Goal: Task Accomplishment & Management: Complete application form

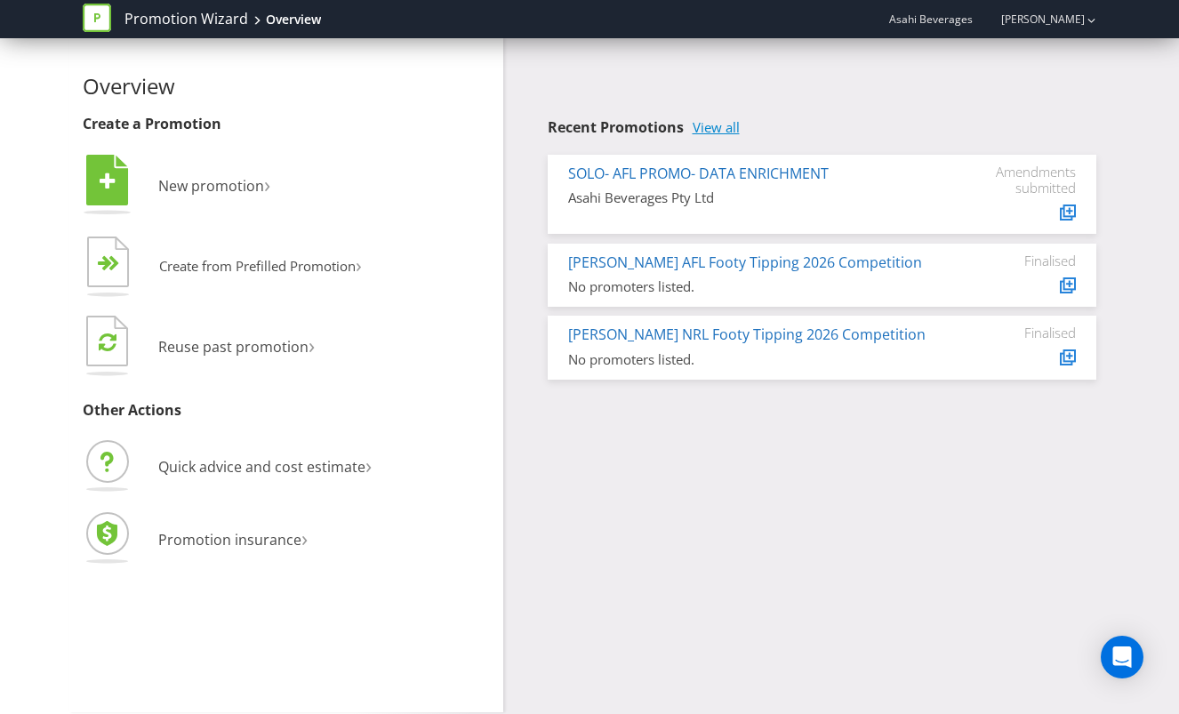
click at [714, 124] on link "View all" at bounding box center [716, 127] width 47 height 15
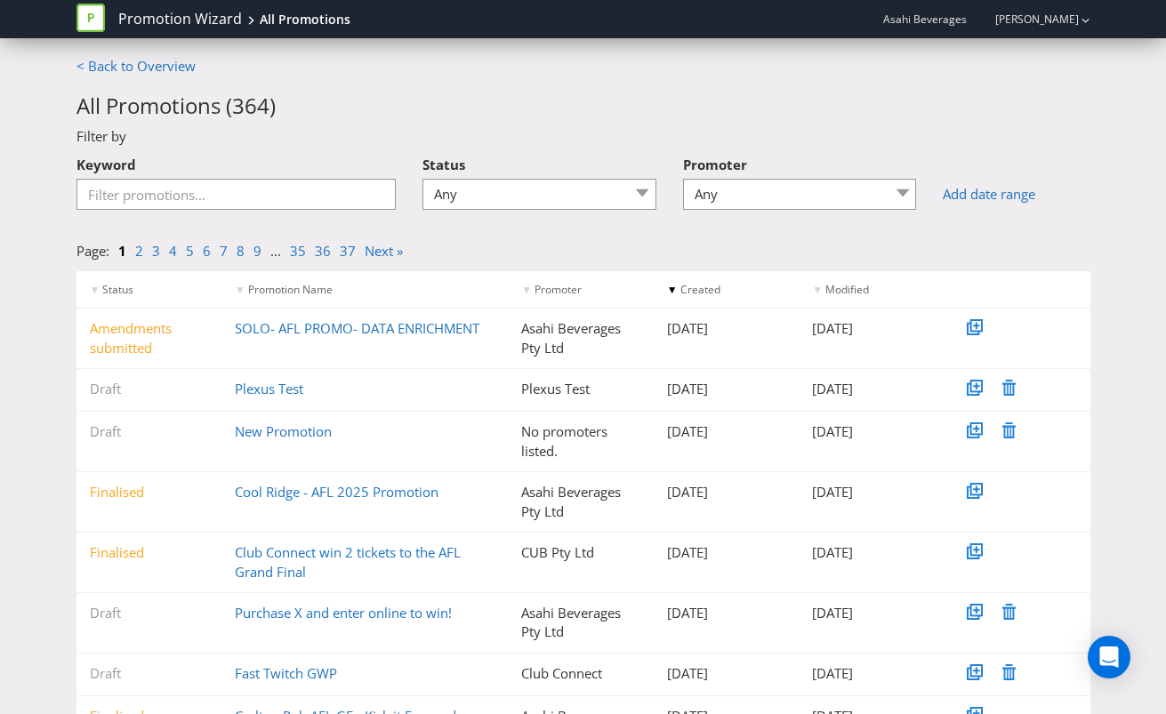
click at [263, 399] on div "Draft Plexus Test Plexus Test [DATE] [DATE]" at bounding box center [583, 390] width 1014 height 42
click at [268, 394] on link "Plexus Test" at bounding box center [269, 389] width 68 height 18
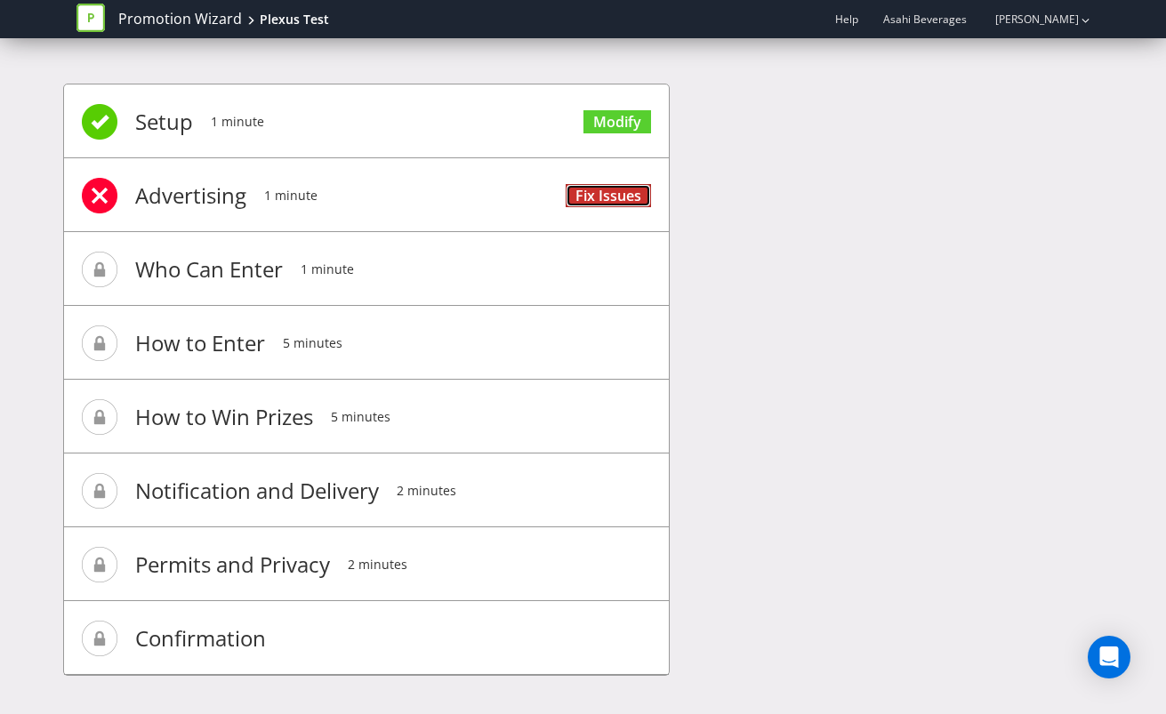
click at [594, 188] on link "Fix Issues" at bounding box center [608, 196] width 85 height 24
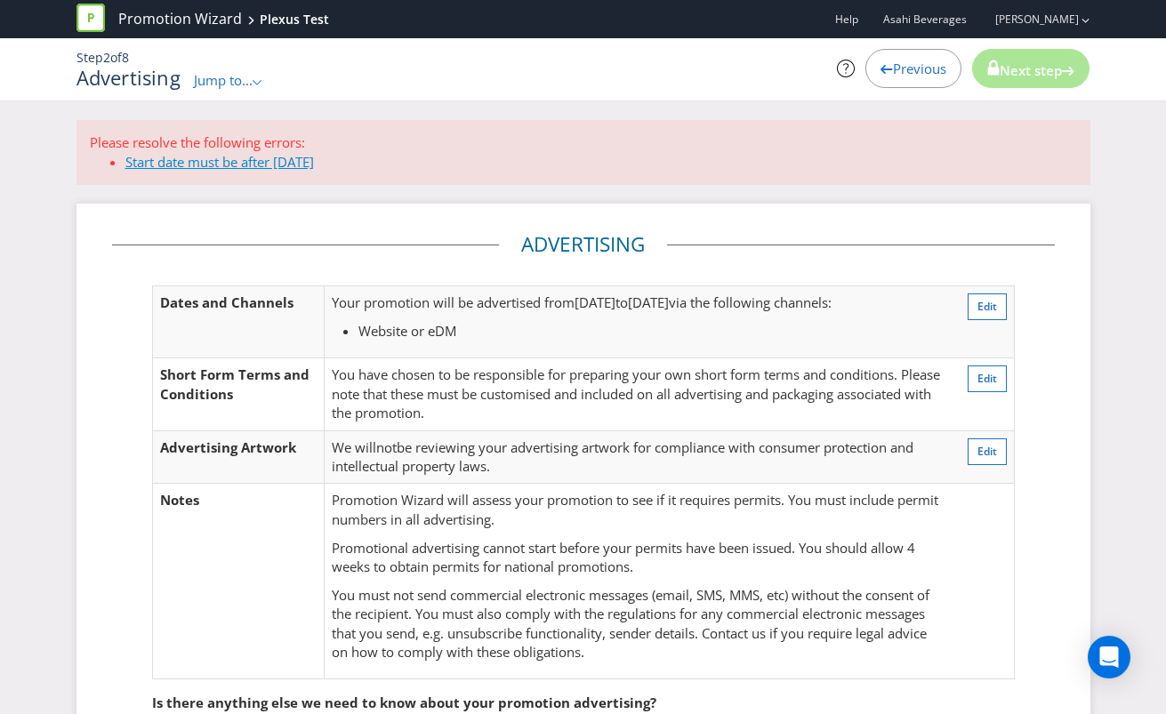
click at [221, 157] on link "Start date must be after [DATE]" at bounding box center [219, 162] width 189 height 18
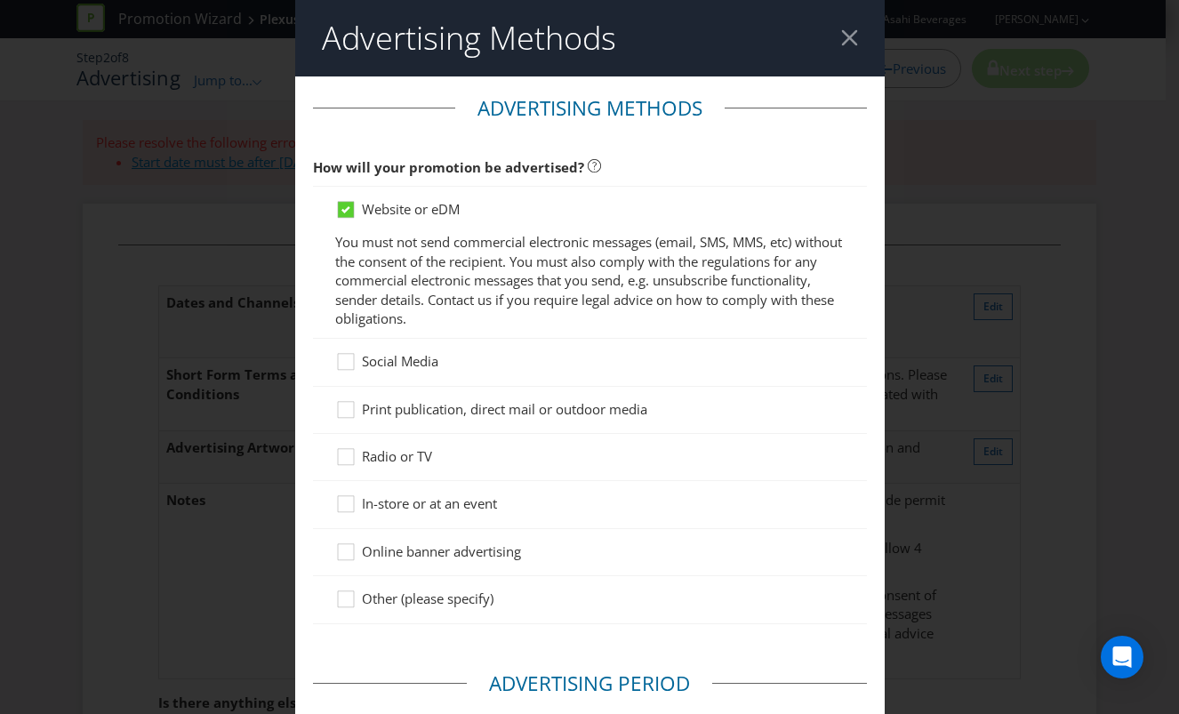
scroll to position [705, 0]
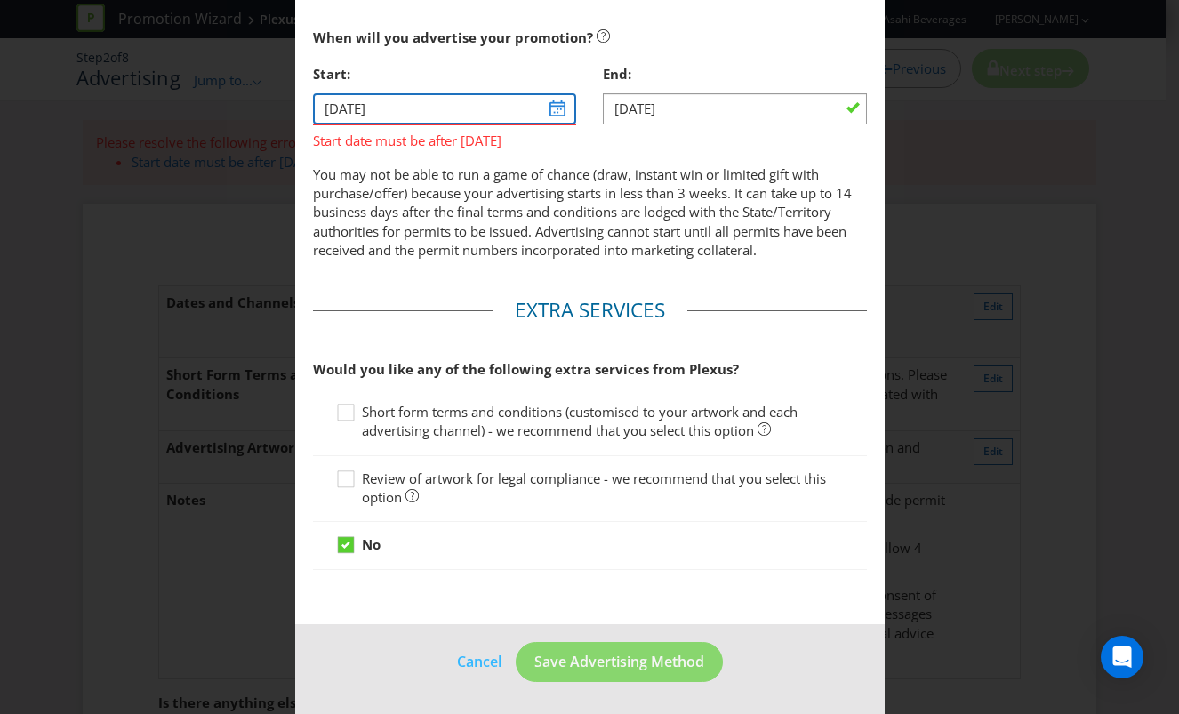
click at [549, 112] on input "[DATE]" at bounding box center [445, 108] width 264 height 31
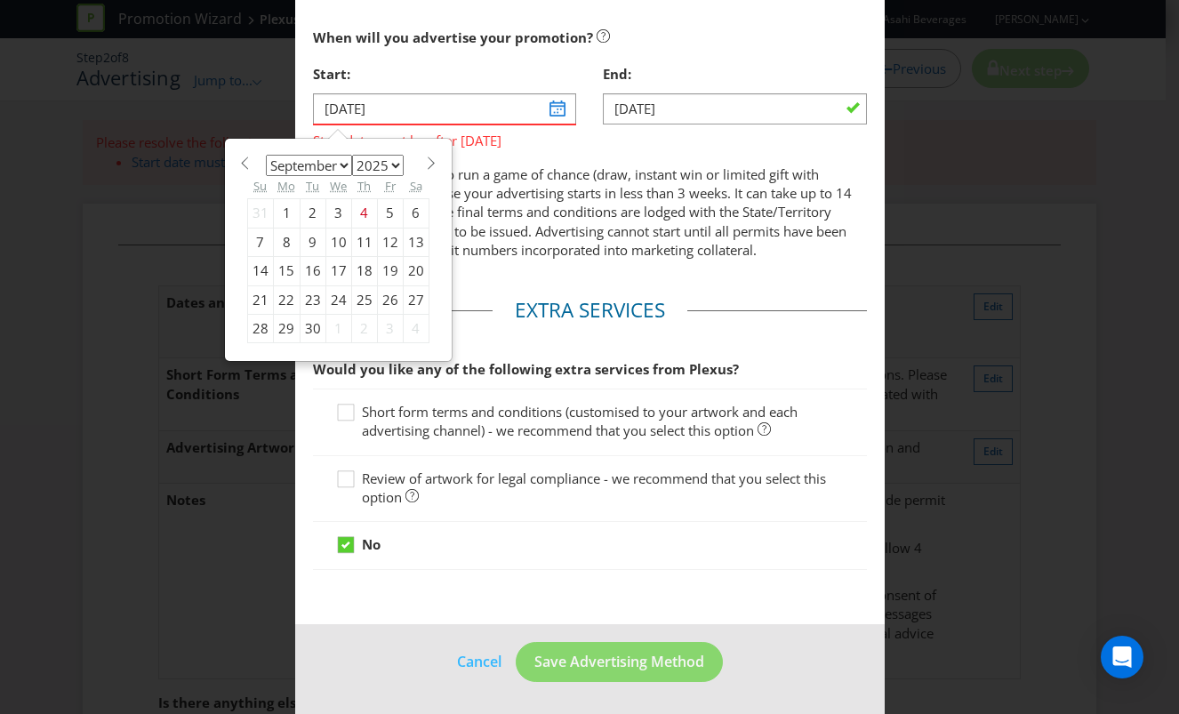
click at [279, 246] on div "8" at bounding box center [286, 242] width 27 height 28
type input "[DATE]"
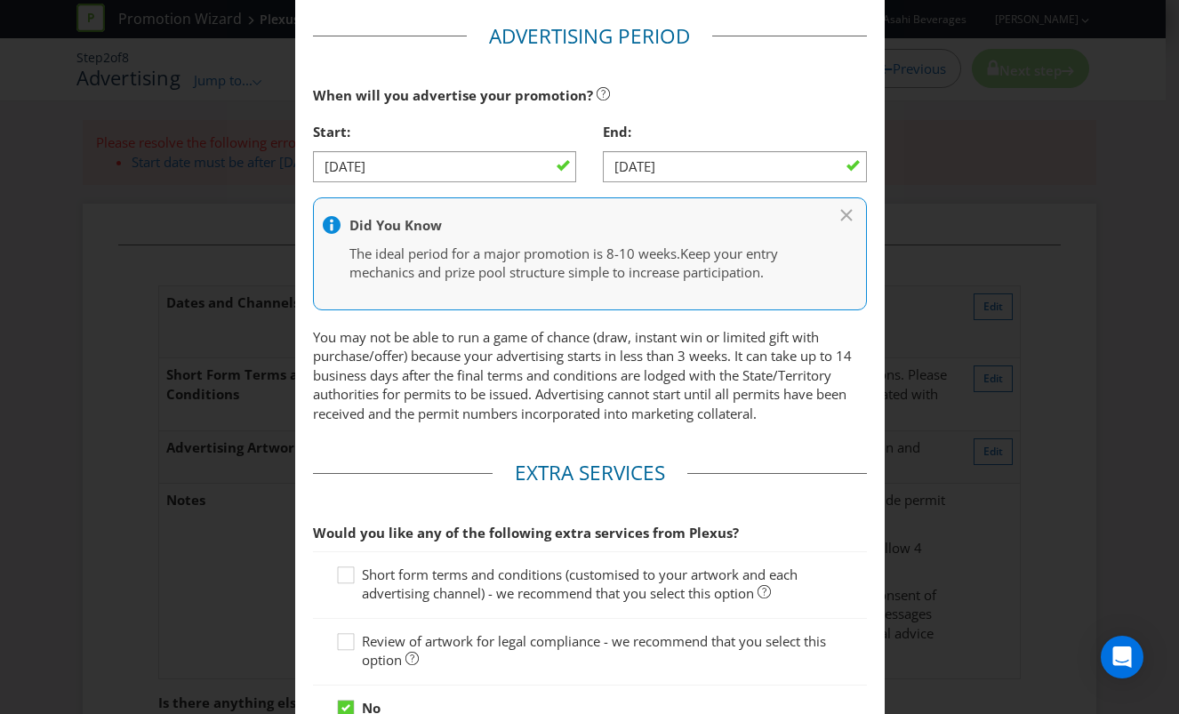
scroll to position [810, 0]
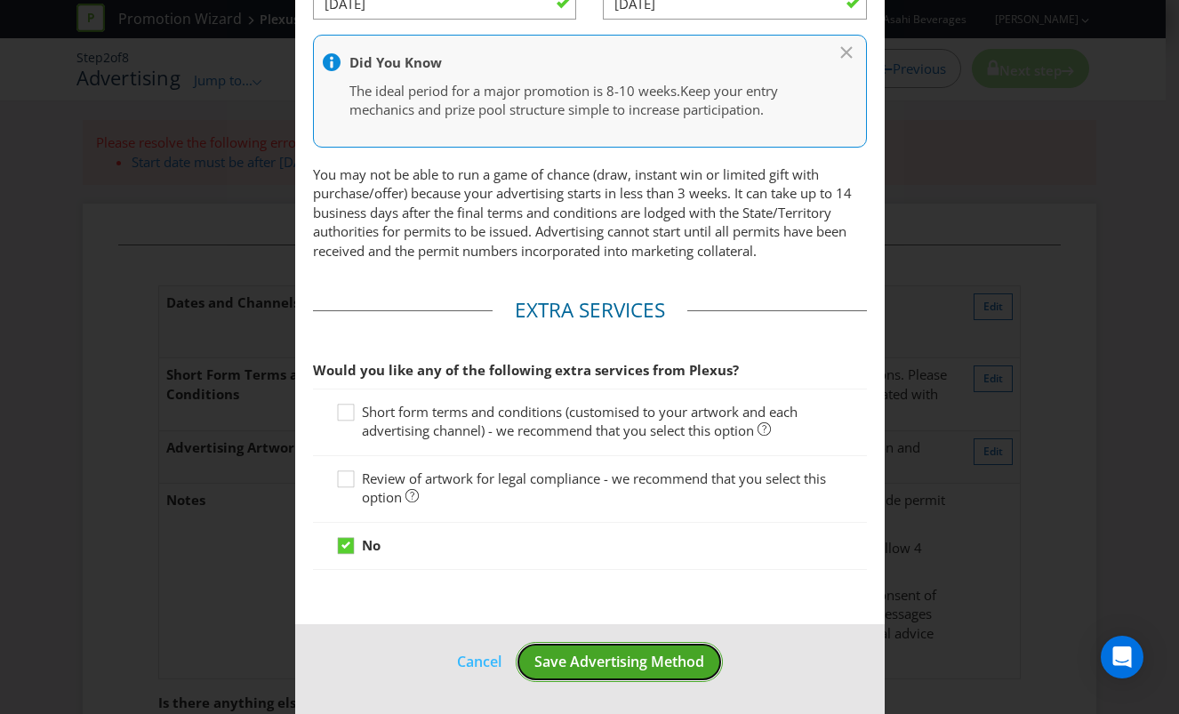
click at [594, 654] on span "Save Advertising Method" at bounding box center [619, 662] width 170 height 20
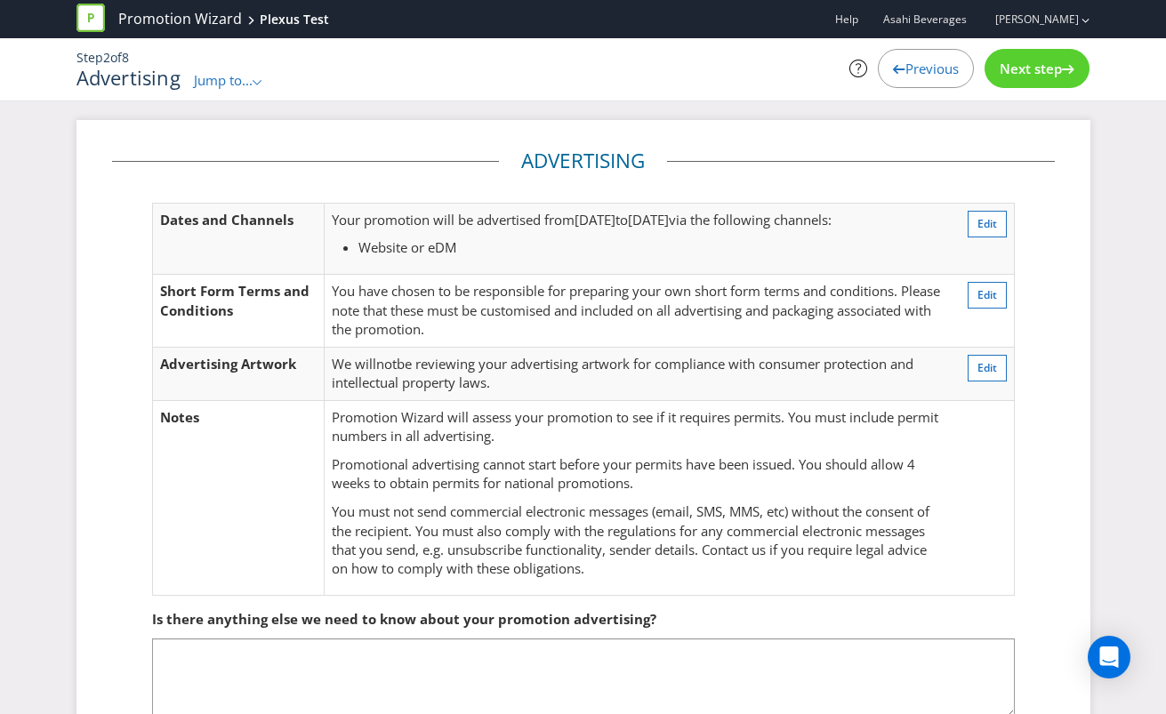
click at [1050, 76] on span "Next step" at bounding box center [1031, 69] width 62 height 18
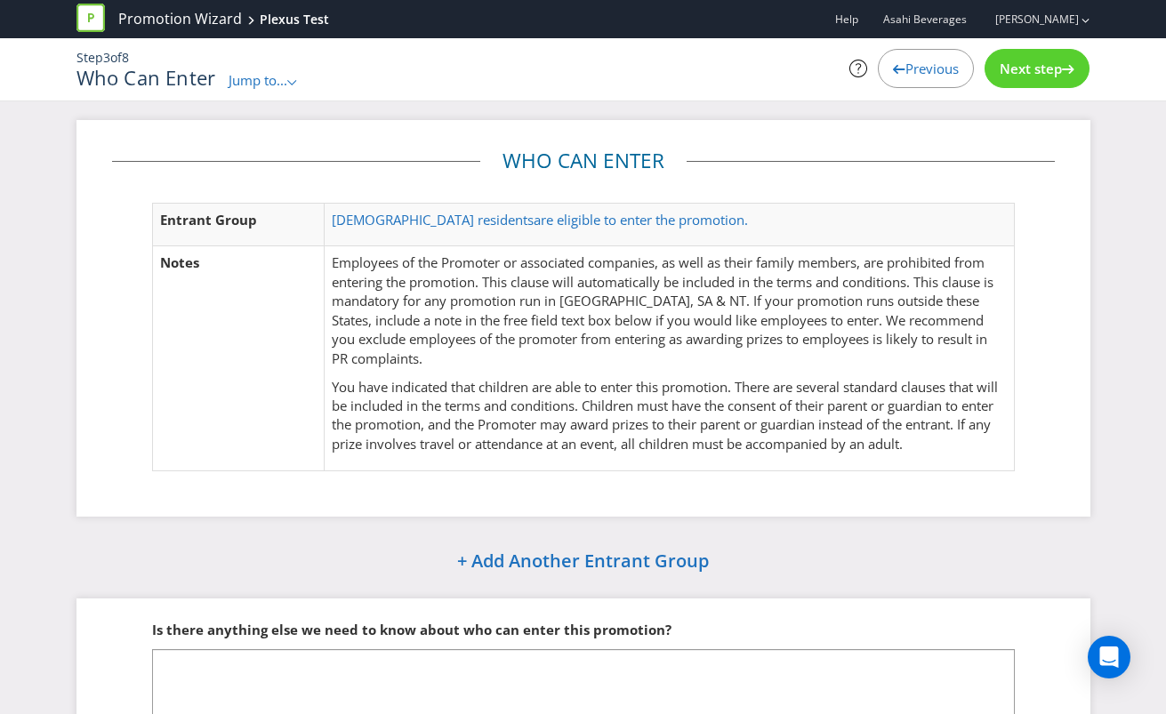
click at [1050, 76] on span "Next step" at bounding box center [1031, 69] width 62 height 18
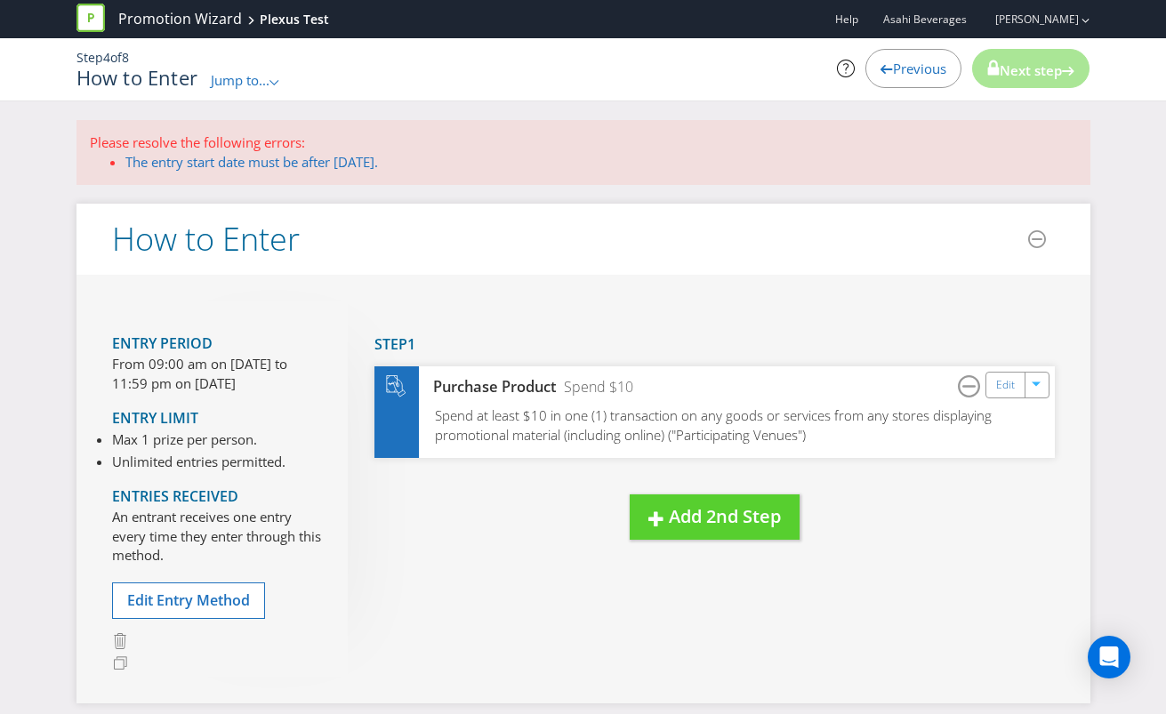
click at [1050, 76] on span "Next step" at bounding box center [1031, 70] width 62 height 18
click at [205, 161] on link "The entry start date must be after [DATE]." at bounding box center [251, 162] width 253 height 18
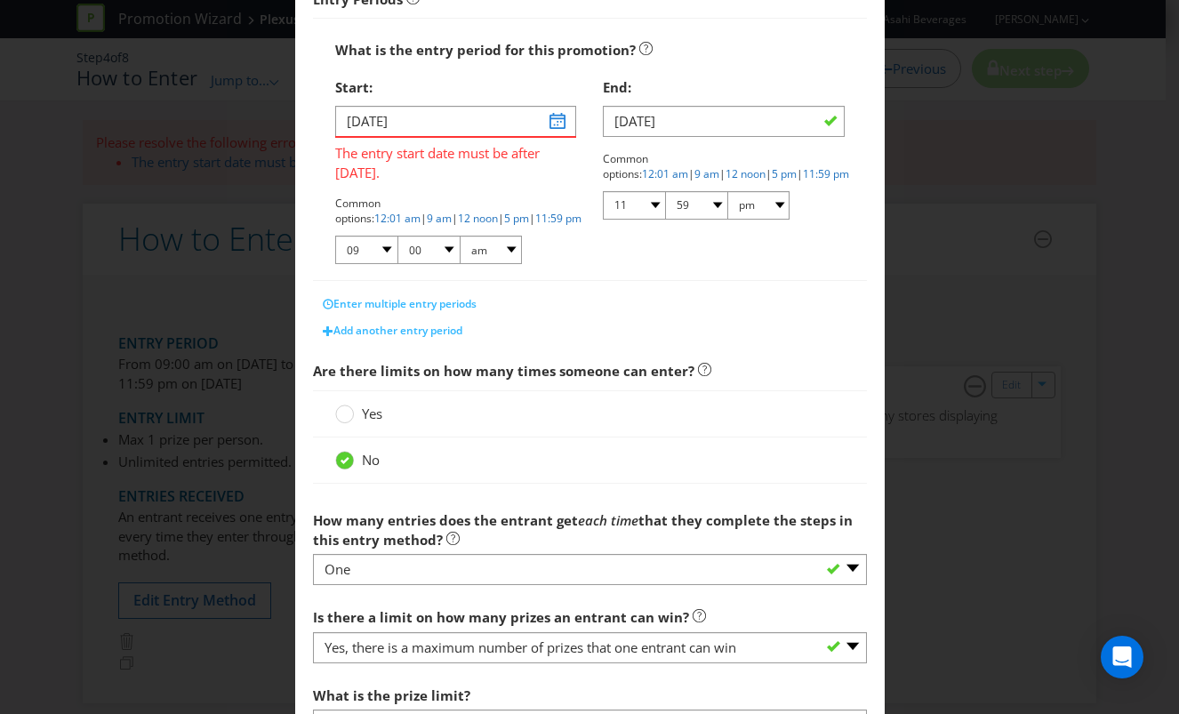
scroll to position [283, 0]
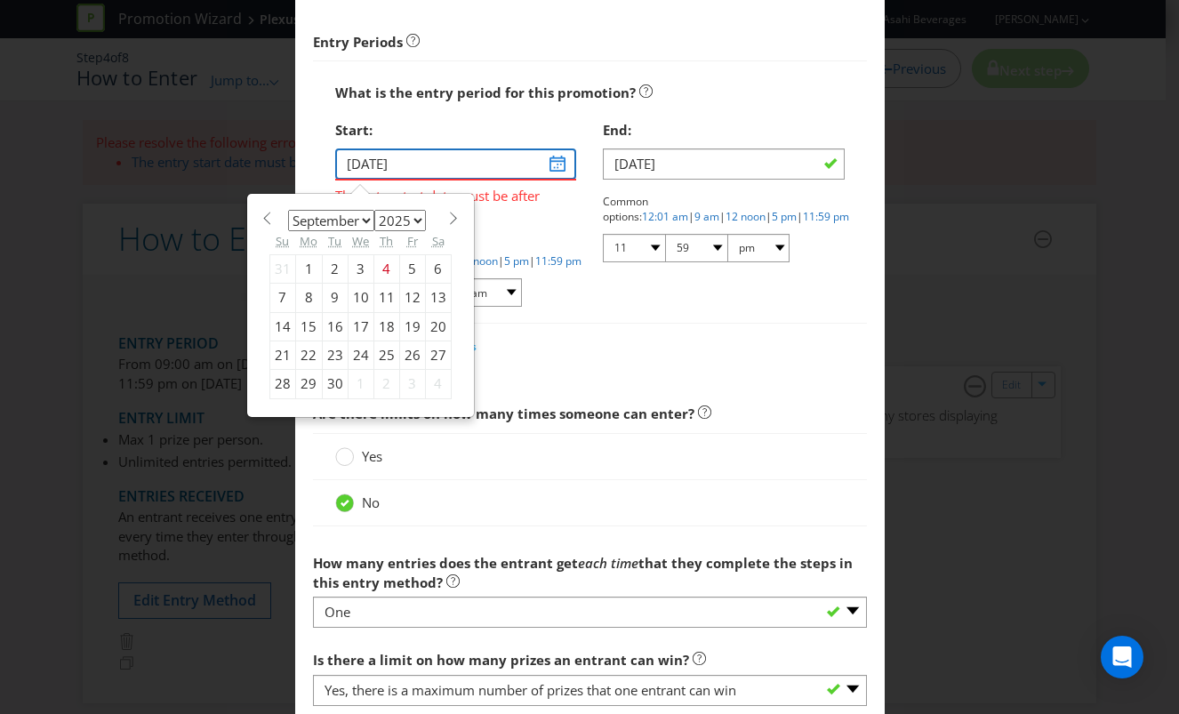
click at [552, 168] on input "[DATE]" at bounding box center [456, 164] width 242 height 31
click at [309, 294] on div "8" at bounding box center [308, 298] width 27 height 28
type input "[DATE]"
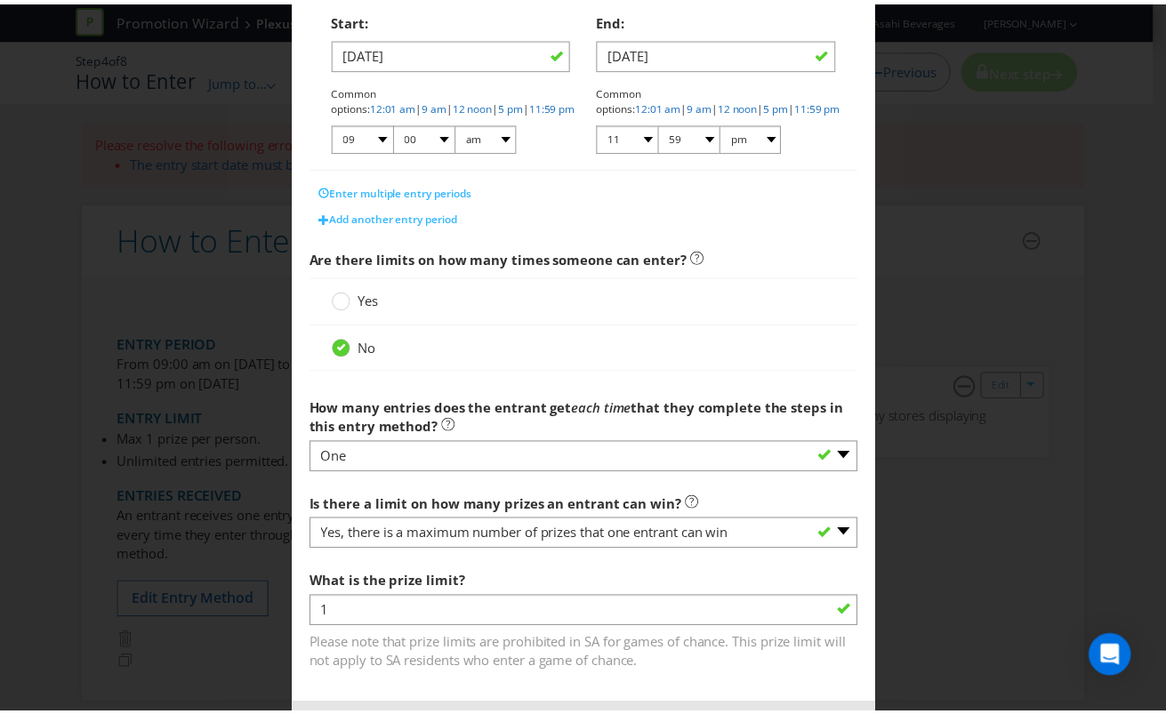
scroll to position [474, 0]
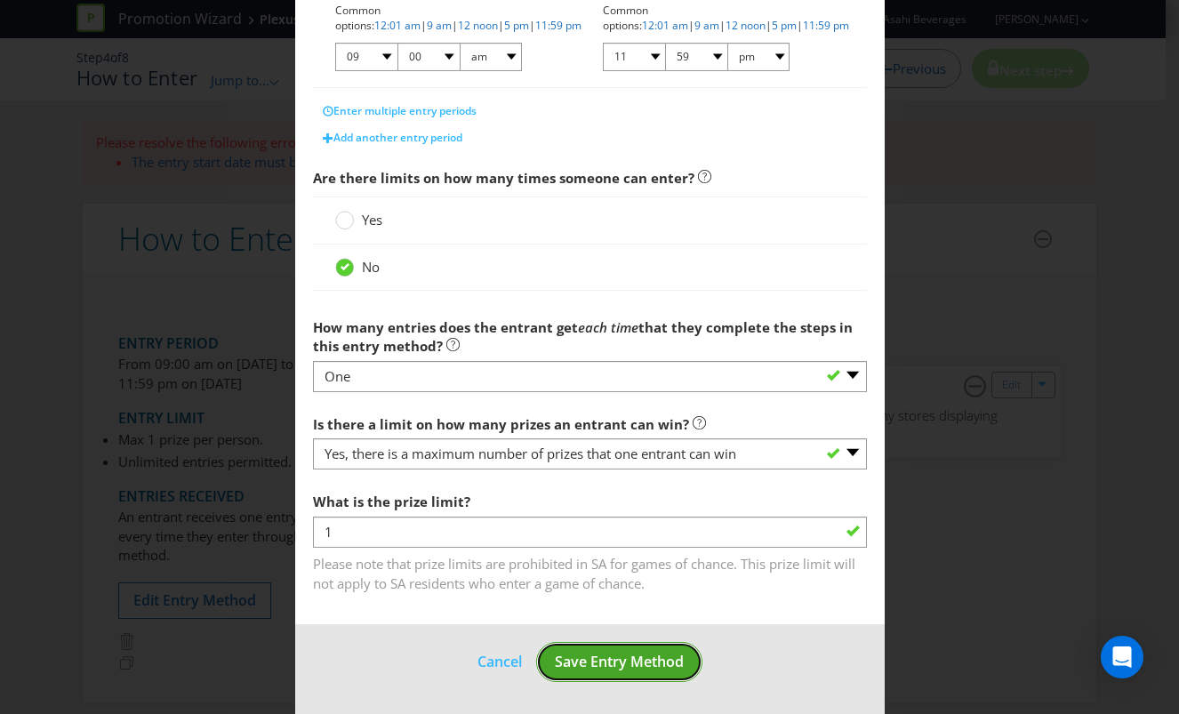
click at [616, 655] on span "Save Entry Method" at bounding box center [619, 662] width 129 height 20
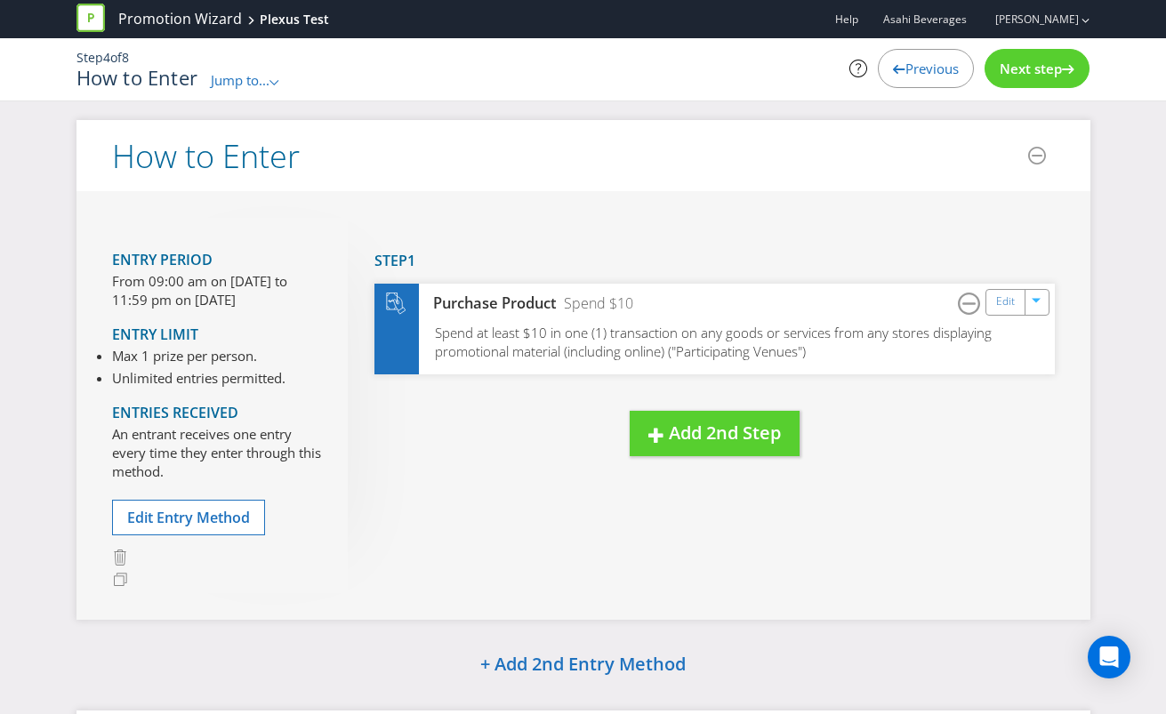
click at [1052, 61] on span "Next step" at bounding box center [1031, 69] width 62 height 18
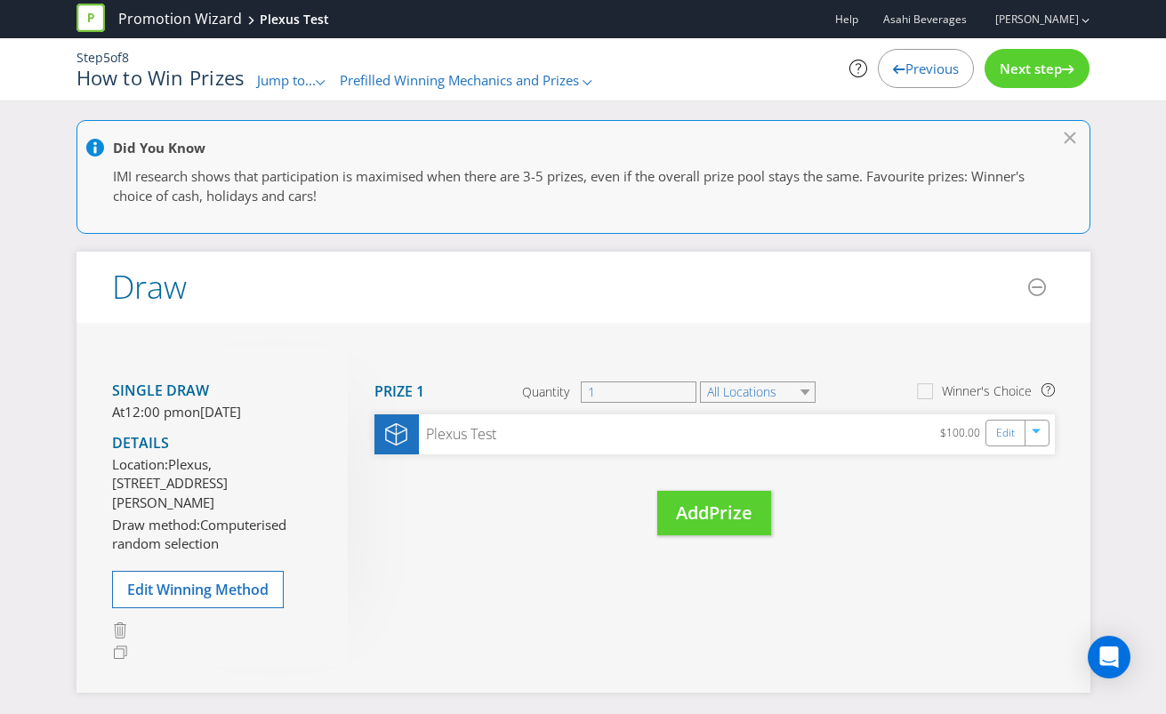
click at [1052, 61] on span "Next step" at bounding box center [1031, 69] width 62 height 18
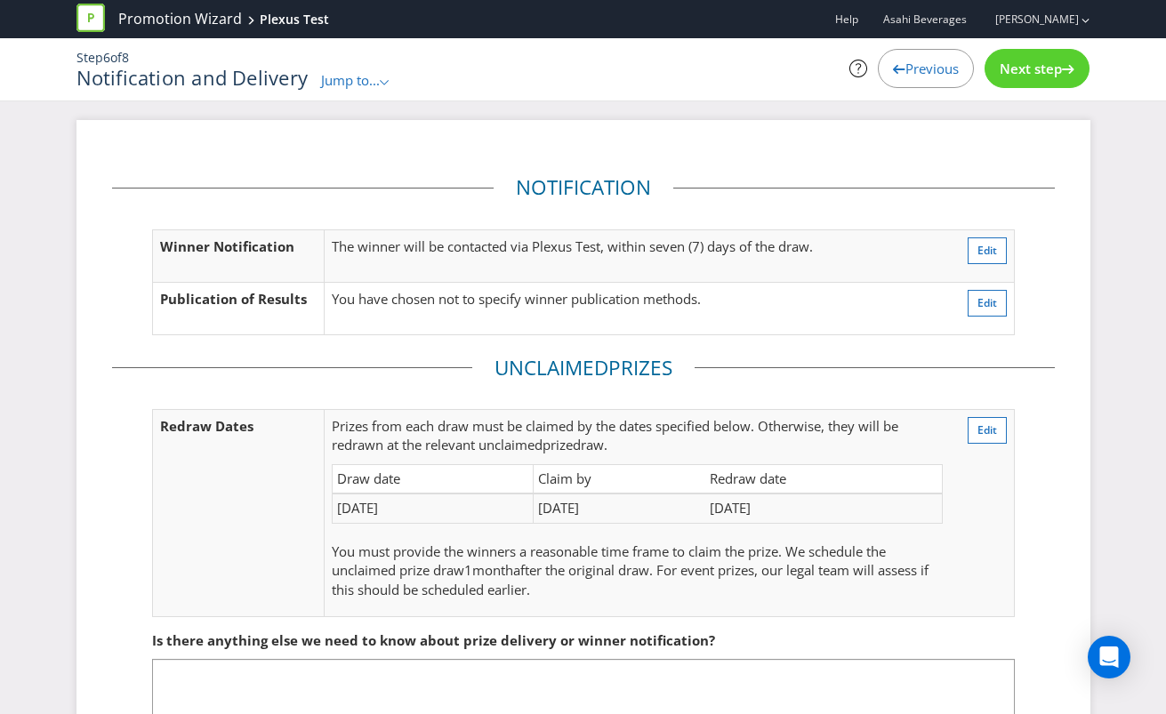
drag, startPoint x: 1052, startPoint y: 61, endPoint x: 1012, endPoint y: 60, distance: 40.0
click at [1012, 60] on span "Next step" at bounding box center [1031, 69] width 62 height 18
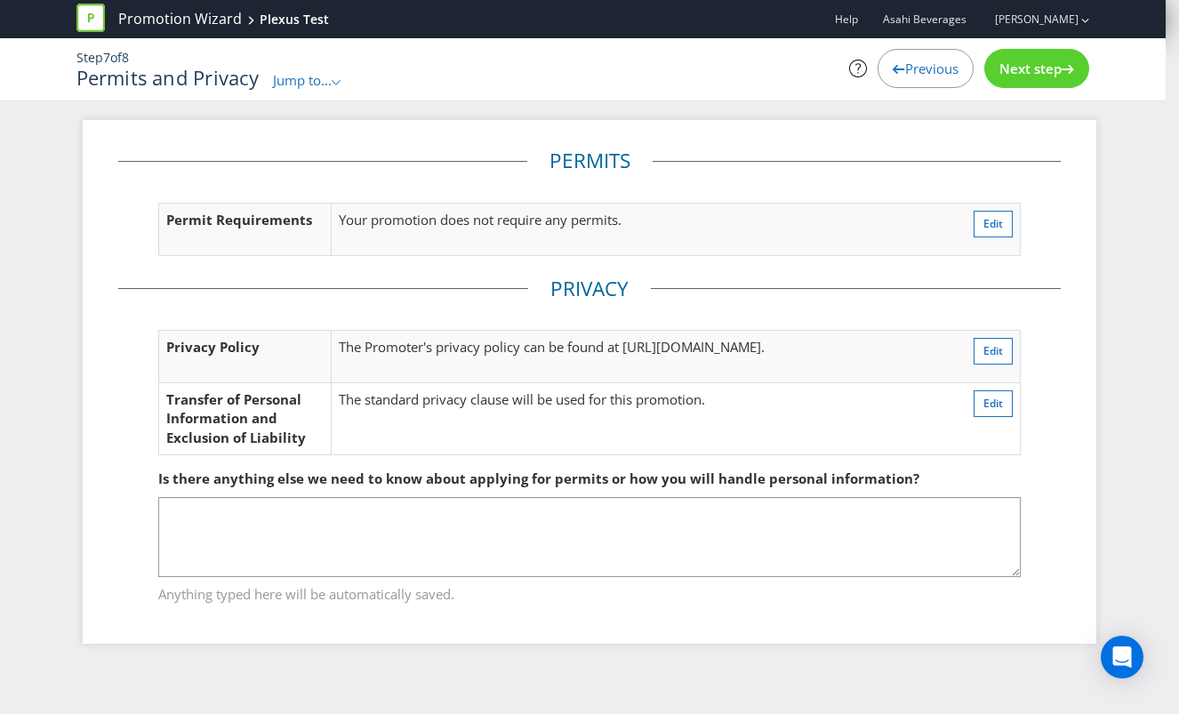
click at [1014, 62] on span "Next step" at bounding box center [1031, 69] width 62 height 18
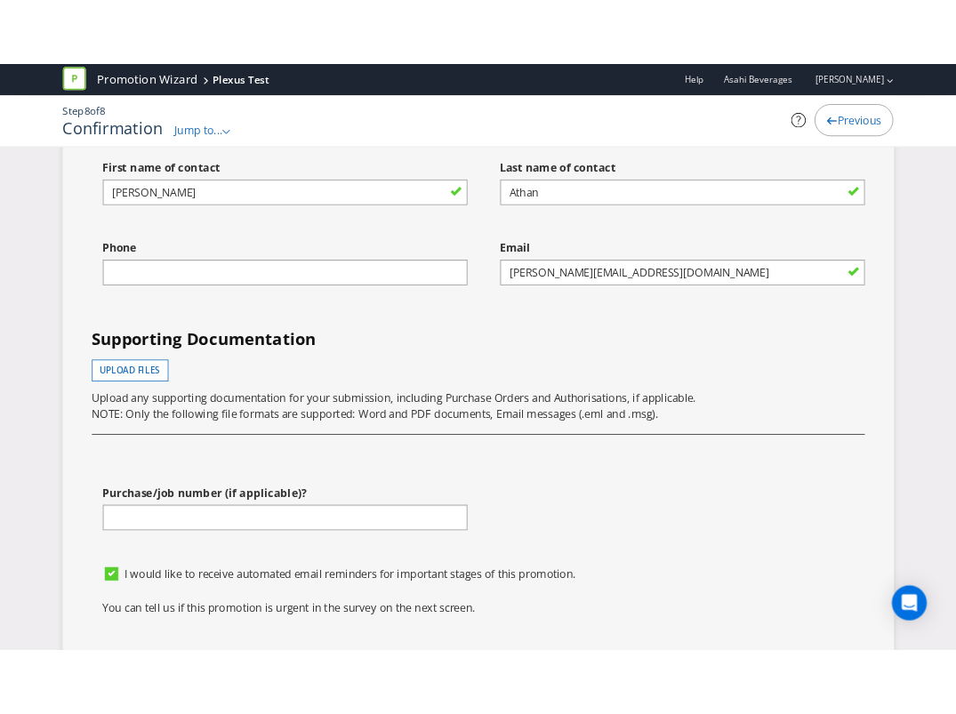
scroll to position [5187, 0]
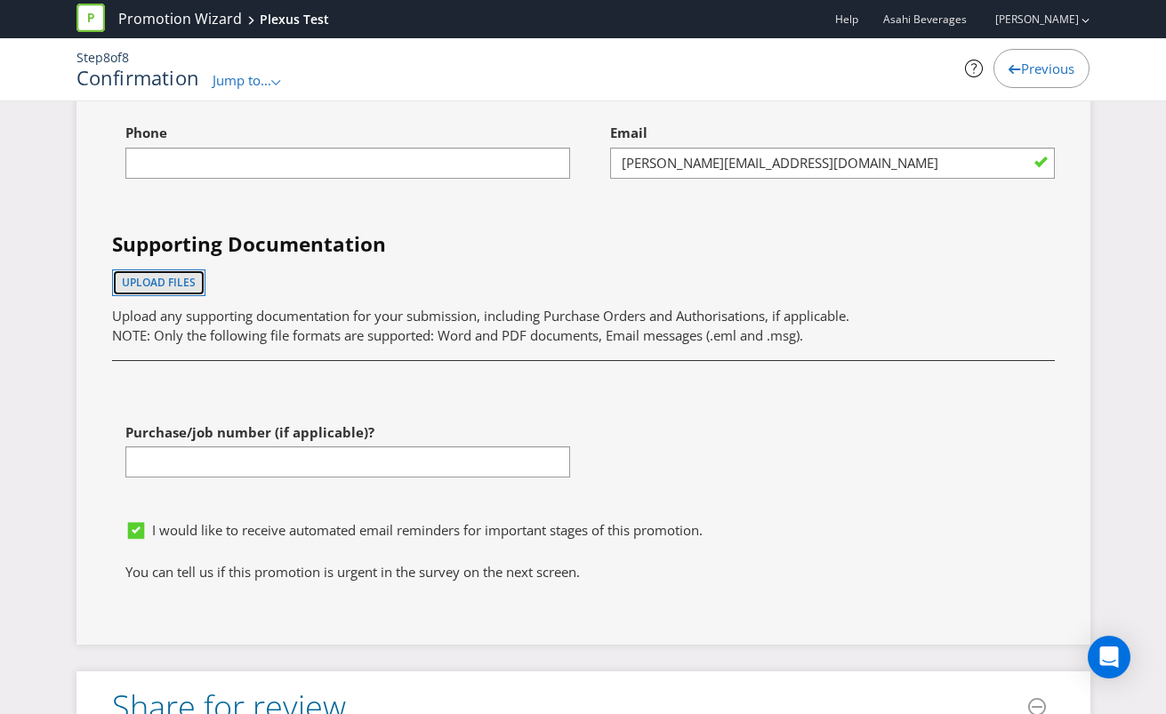
click at [156, 269] on button "Upload files" at bounding box center [158, 282] width 93 height 27
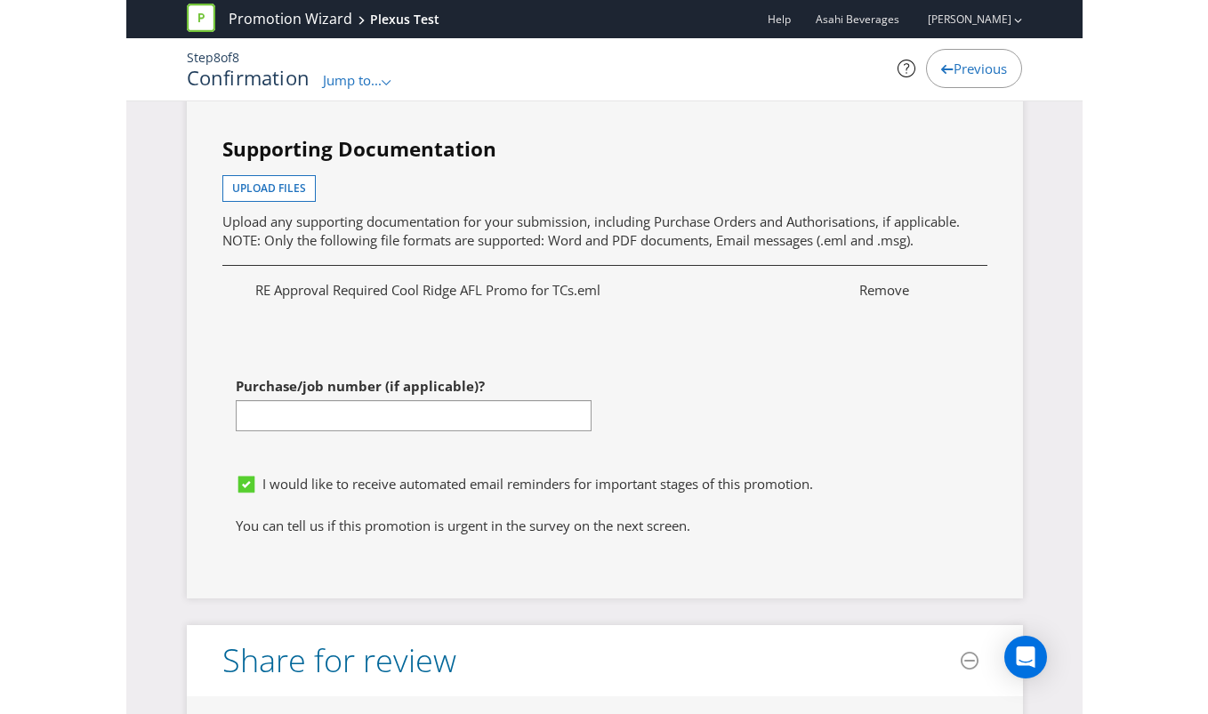
scroll to position [5520, 0]
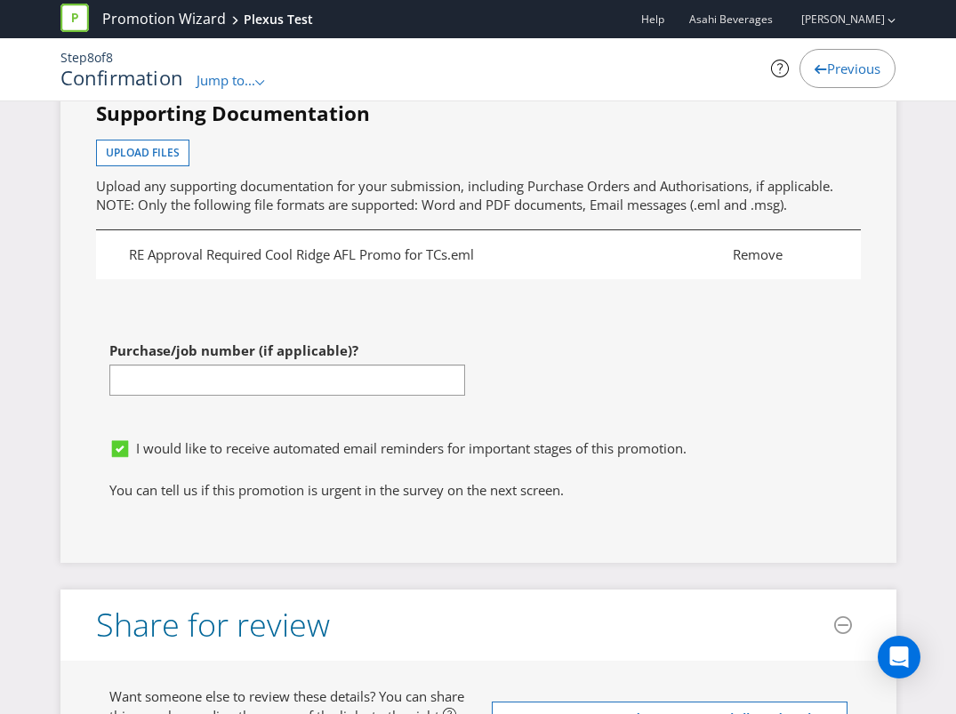
click at [776, 264] on span "Remove" at bounding box center [779, 254] width 121 height 19
